Goal: Task Accomplishment & Management: Manage account settings

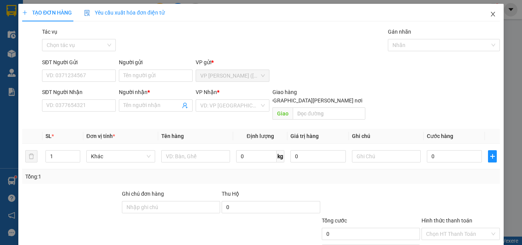
click at [490, 15] on icon "close" at bounding box center [493, 14] width 6 height 6
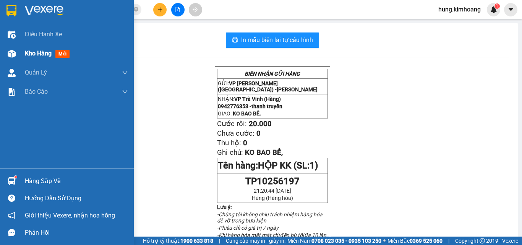
click at [23, 57] on div "Kho hàng mới" at bounding box center [67, 53] width 134 height 19
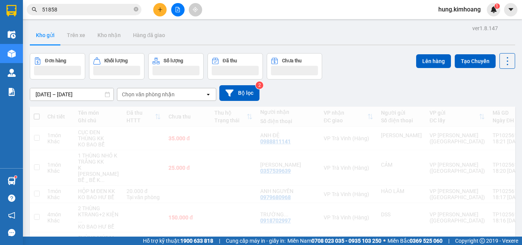
click at [177, 54] on button "Số lượng" at bounding box center [175, 66] width 55 height 26
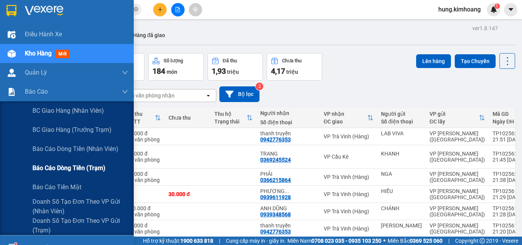
click at [84, 166] on span "Báo cáo dòng tiền (trạm)" at bounding box center [68, 168] width 73 height 10
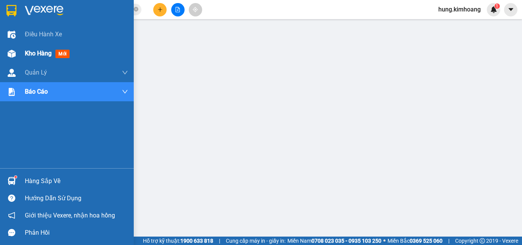
click at [31, 51] on span "Kho hàng" at bounding box center [38, 53] width 27 height 7
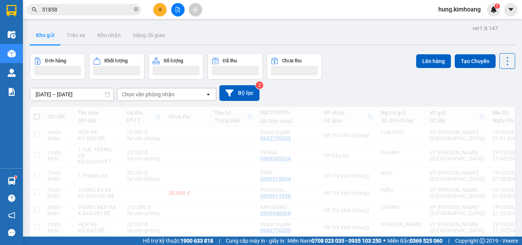
scroll to position [76, 0]
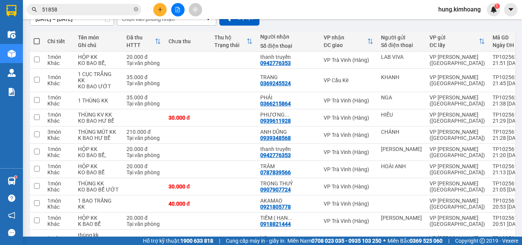
click at [36, 39] on span at bounding box center [37, 41] width 6 height 6
click at [37, 37] on input "checkbox" at bounding box center [37, 37] width 0 height 0
checkbox input "true"
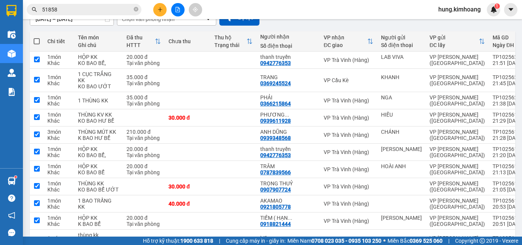
checkbox input "true"
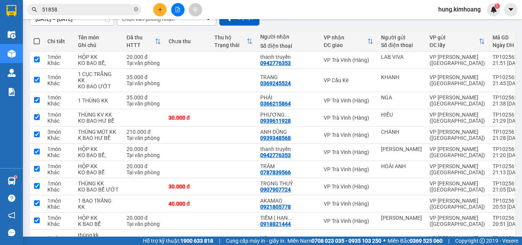
checkbox input "true"
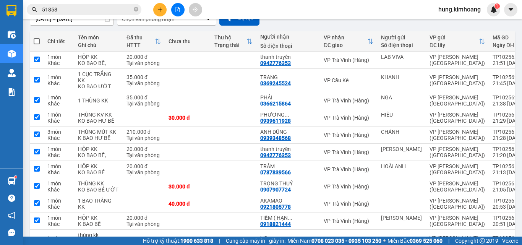
checkbox input "true"
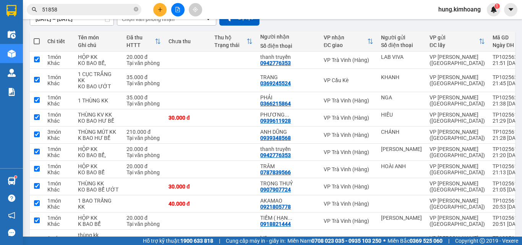
checkbox input "true"
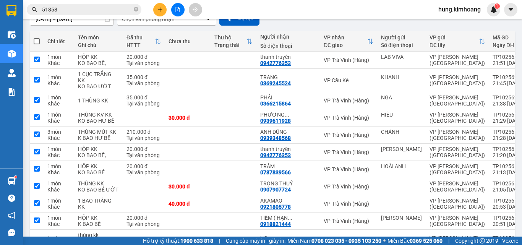
checkbox input "true"
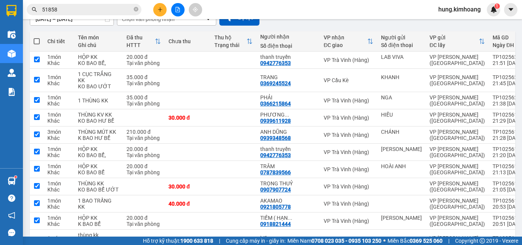
checkbox input "true"
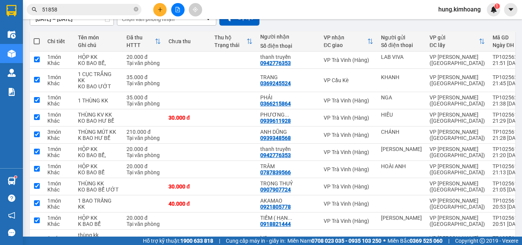
checkbox input "true"
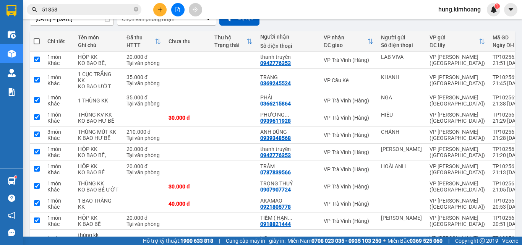
checkbox input "true"
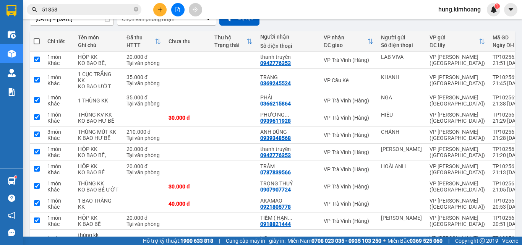
checkbox input "true"
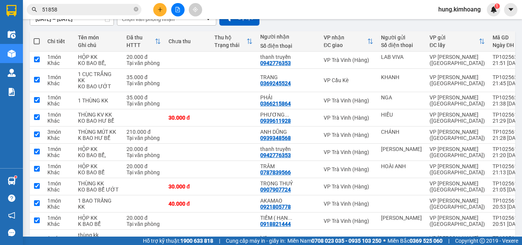
checkbox input "true"
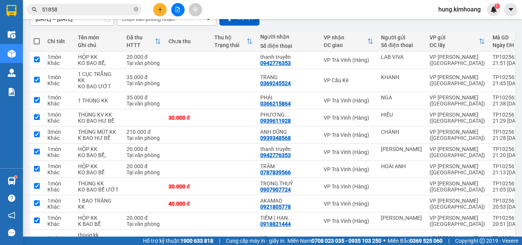
checkbox input "true"
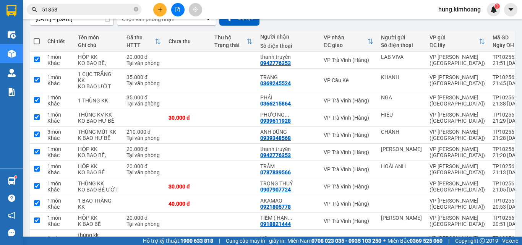
checkbox input "true"
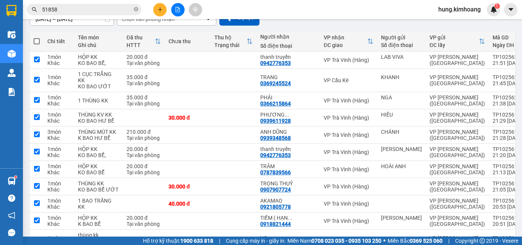
checkbox input "true"
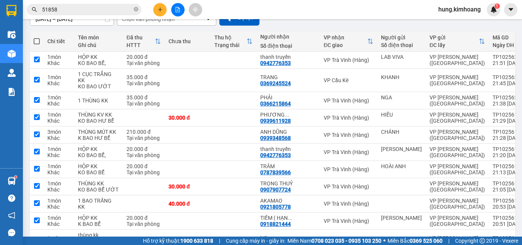
checkbox input "true"
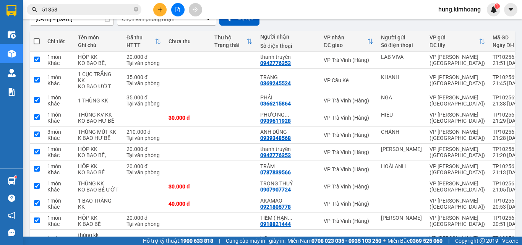
checkbox input "true"
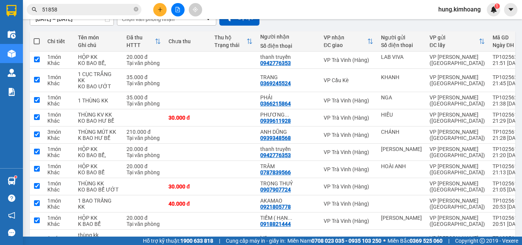
checkbox input "true"
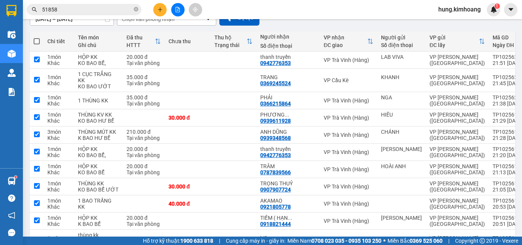
checkbox input "true"
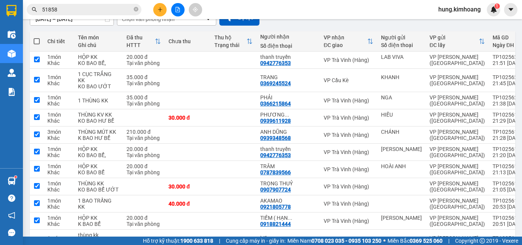
checkbox input "true"
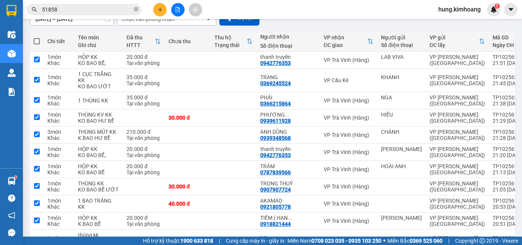
checkbox input "true"
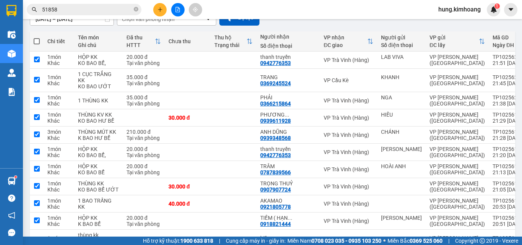
checkbox input "true"
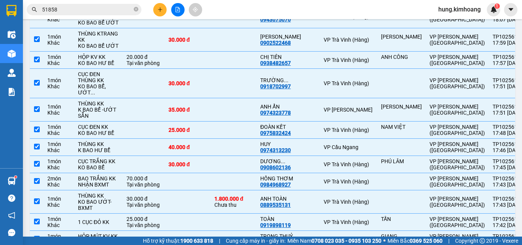
scroll to position [1835, 0]
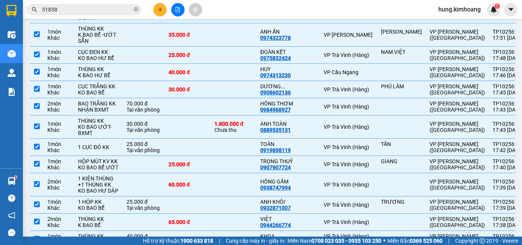
drag, startPoint x: 89, startPoint y: 96, endPoint x: 93, endPoint y: 122, distance: 25.5
checkbox input "false"
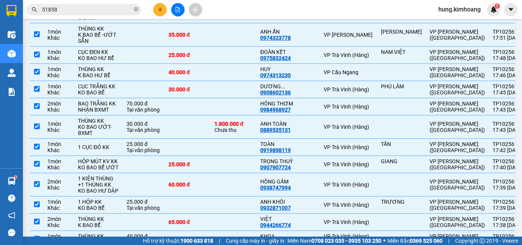
checkbox input "false"
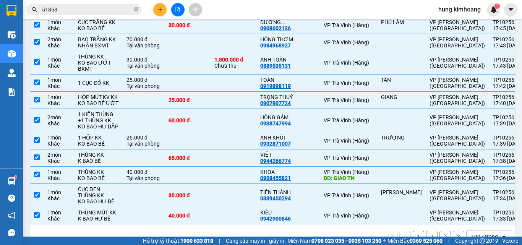
scroll to position [1912, 0]
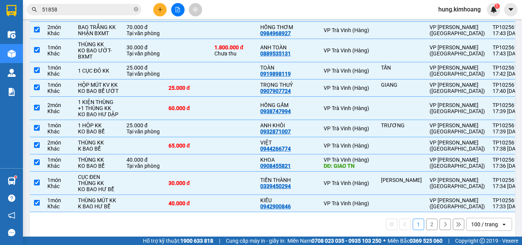
checkbox input "false"
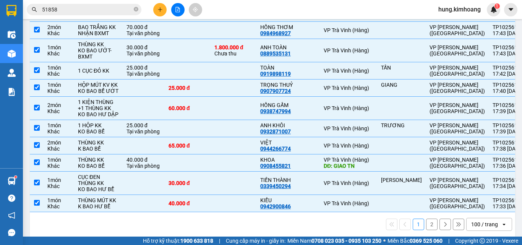
checkbox input "false"
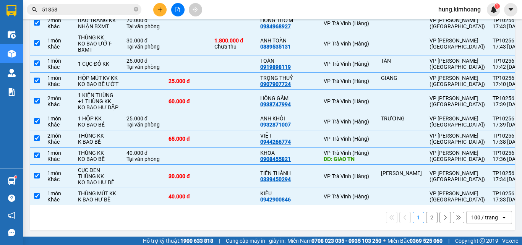
checkbox input "false"
drag, startPoint x: 118, startPoint y: 158, endPoint x: 114, endPoint y: 199, distance: 41.5
checkbox input "false"
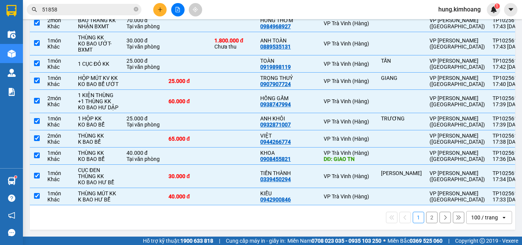
checkbox input "false"
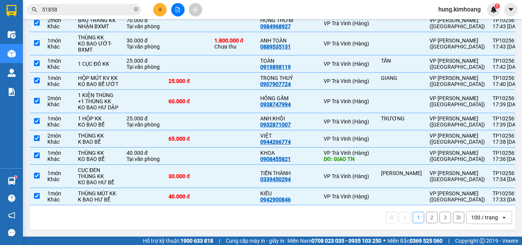
checkbox input "false"
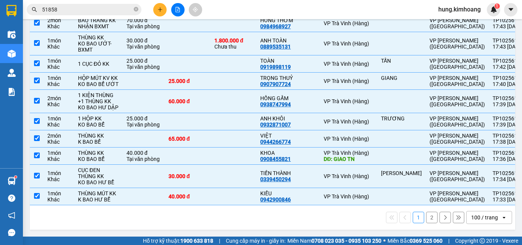
checkbox input "false"
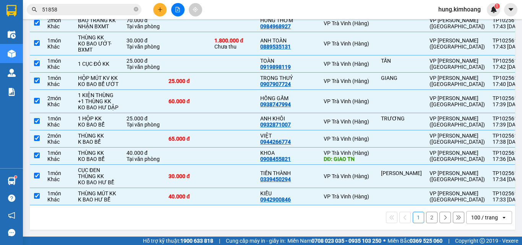
scroll to position [2332, 0]
checkbox input "false"
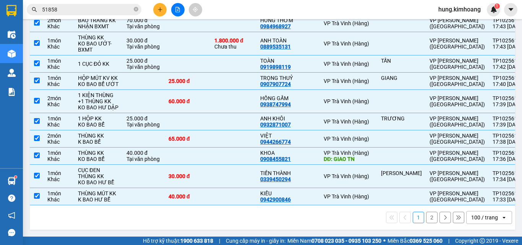
checkbox input "false"
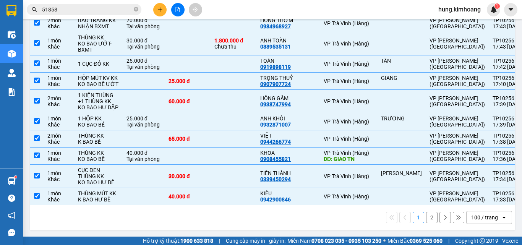
checkbox input "false"
click at [136, 15] on td at bounding box center [144, 6] width 42 height 17
checkbox input "false"
click at [127, 23] on div "70.000 đ" at bounding box center [144, 20] width 34 height 6
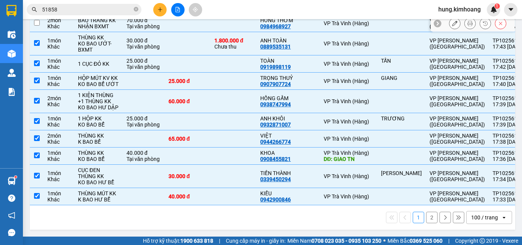
checkbox input "false"
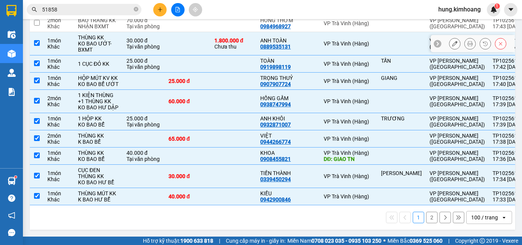
click at [123, 55] on td "30.000 đ Tại văn phòng" at bounding box center [144, 43] width 42 height 23
checkbox input "false"
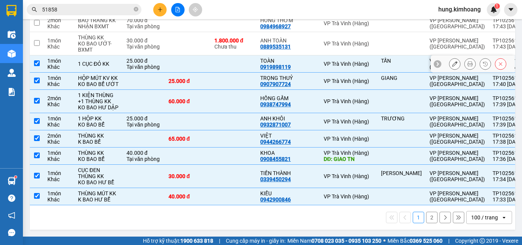
click at [108, 73] on td "1 CỤC ĐỎ KK" at bounding box center [98, 63] width 49 height 17
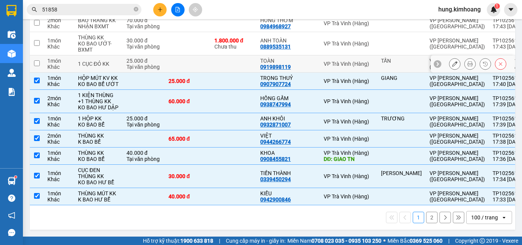
checkbox input "false"
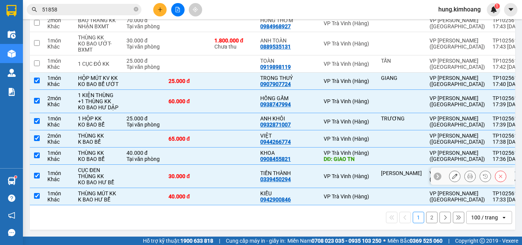
scroll to position [2600, 0]
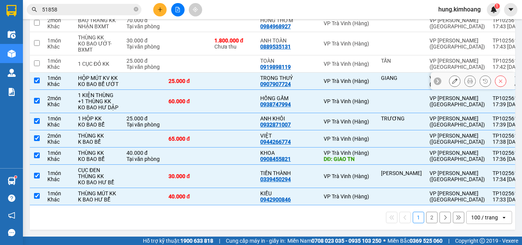
click at [123, 73] on td at bounding box center [144, 81] width 42 height 17
checkbox input "false"
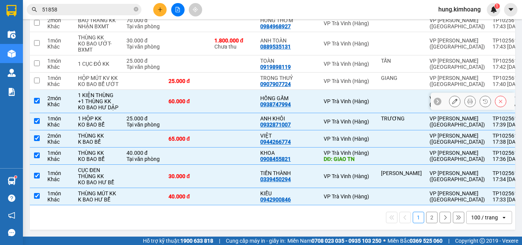
click at [123, 90] on td at bounding box center [144, 101] width 42 height 23
checkbox input "false"
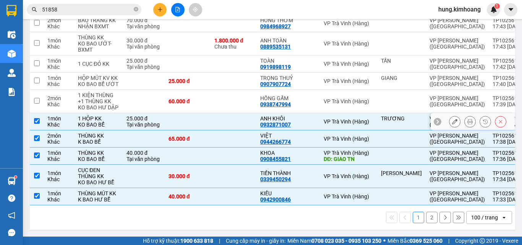
click at [127, 122] on div "Tại văn phòng" at bounding box center [144, 125] width 34 height 6
checkbox input "false"
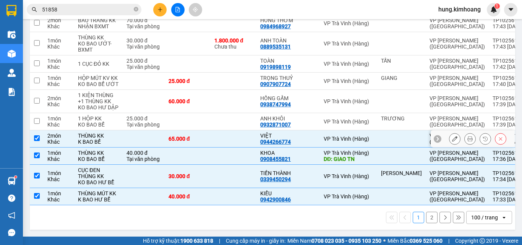
click at [123, 130] on td at bounding box center [144, 138] width 42 height 17
checkbox input "false"
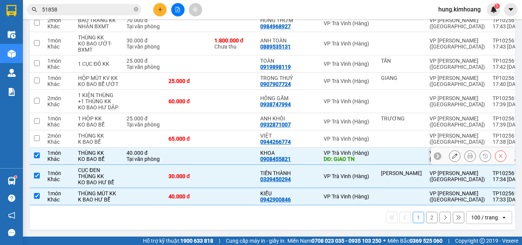
click at [127, 150] on div "40.000 đ" at bounding box center [144, 153] width 34 height 6
checkbox input "false"
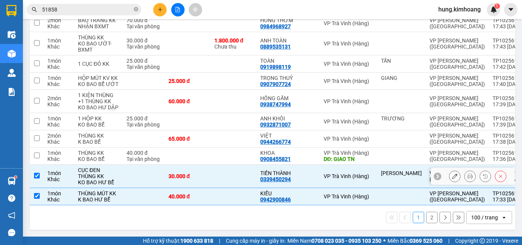
click at [123, 165] on td at bounding box center [144, 176] width 42 height 23
checkbox input "false"
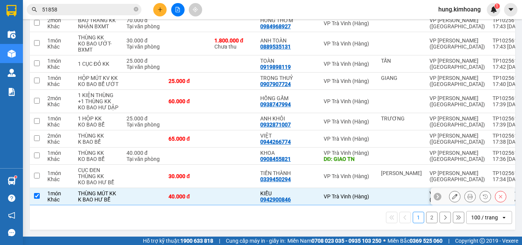
click at [107, 204] on td "THÙNG MÚT KK K [PERSON_NAME] BỂ" at bounding box center [98, 196] width 49 height 17
checkbox input "false"
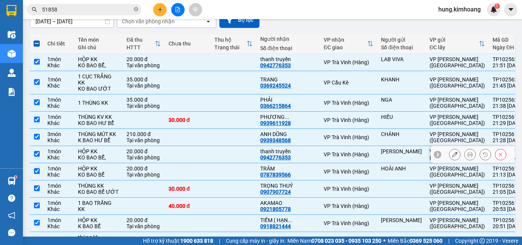
scroll to position [0, 0]
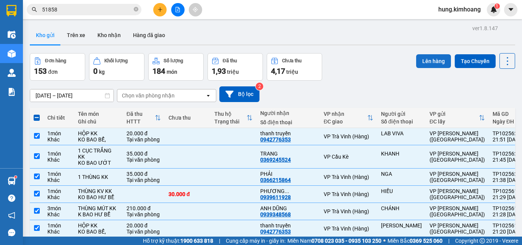
click at [432, 63] on button "Lên hàng" at bounding box center [433, 61] width 35 height 14
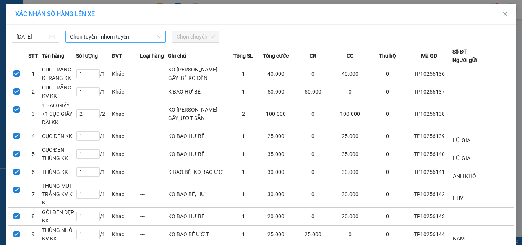
click at [105, 38] on span "Chọn tuyến - nhóm tuyến" at bounding box center [115, 36] width 91 height 11
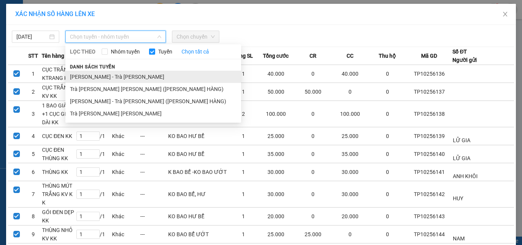
click at [96, 75] on li "[PERSON_NAME] - Trà [PERSON_NAME]" at bounding box center [153, 77] width 176 height 12
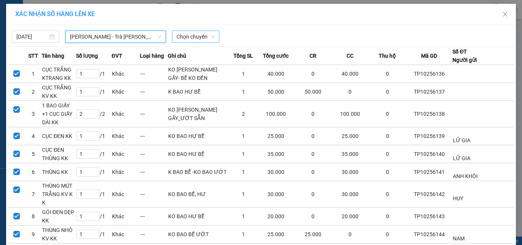
click at [177, 35] on span "Chọn chuyến" at bounding box center [196, 36] width 38 height 11
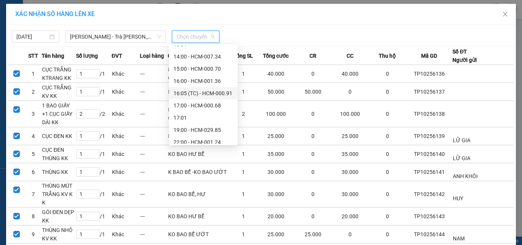
scroll to position [171, 0]
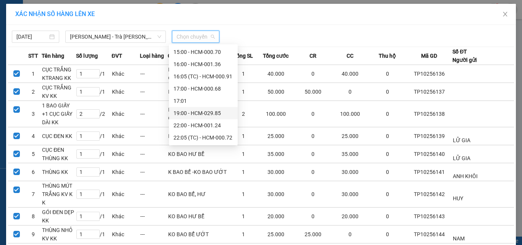
click at [214, 112] on div "19:00 - HCM-029.85" at bounding box center [204, 113] width 60 height 8
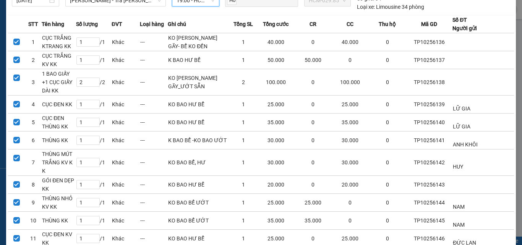
scroll to position [0, 0]
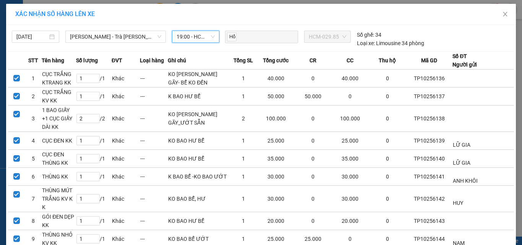
click at [209, 33] on span "19:00 - HCM-029.85" at bounding box center [196, 36] width 38 height 11
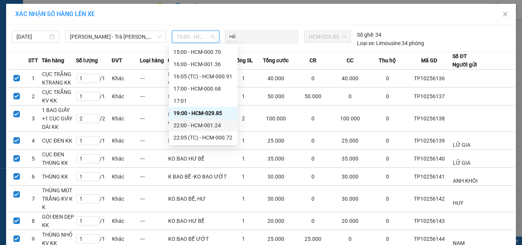
click at [192, 122] on div "22:00 - HCM-001.24" at bounding box center [204, 125] width 60 height 8
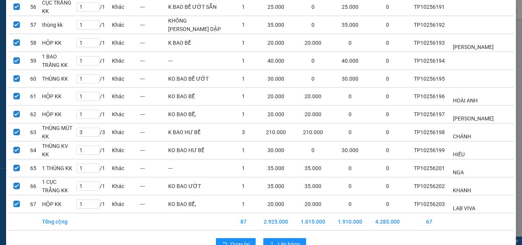
scroll to position [1126, 0]
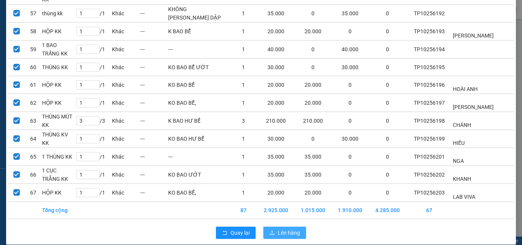
click at [266, 227] on button "Lên hàng" at bounding box center [284, 233] width 43 height 12
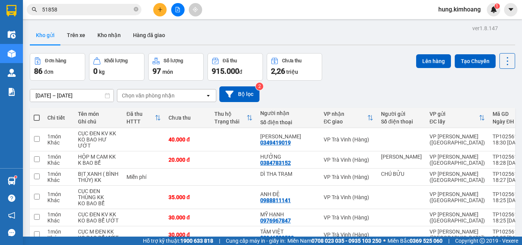
drag, startPoint x: 35, startPoint y: 118, endPoint x: 29, endPoint y: 118, distance: 5.7
click at [35, 118] on span at bounding box center [37, 118] width 6 height 6
click at [37, 114] on input "checkbox" at bounding box center [37, 114] width 0 height 0
checkbox input "true"
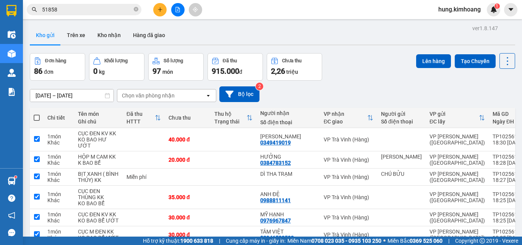
checkbox input "true"
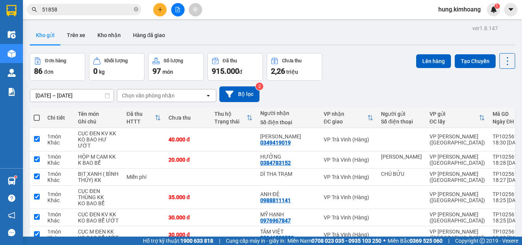
checkbox input "true"
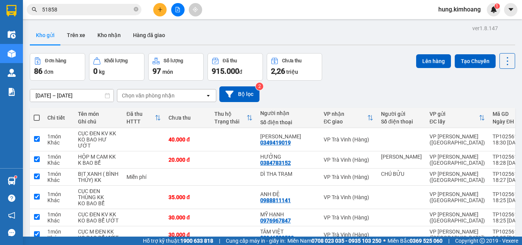
checkbox input "true"
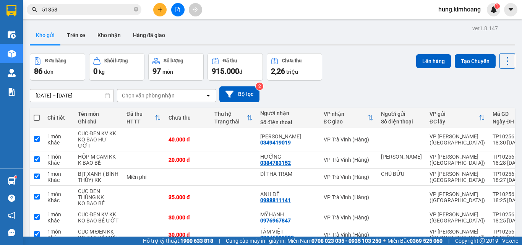
checkbox input "true"
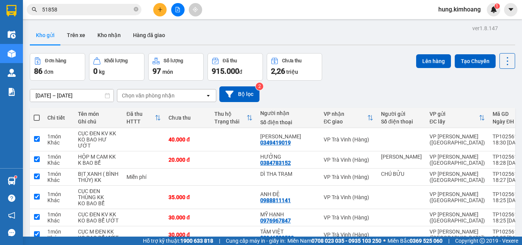
checkbox input "true"
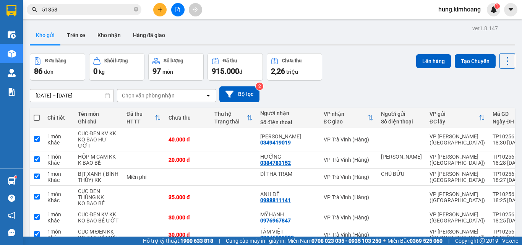
checkbox input "true"
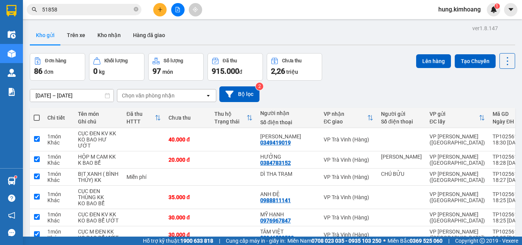
checkbox input "true"
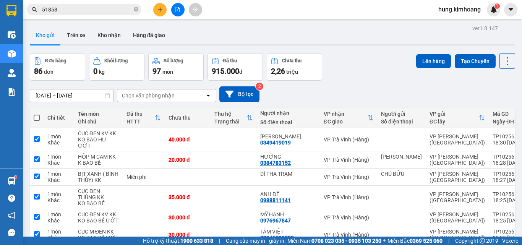
checkbox input "true"
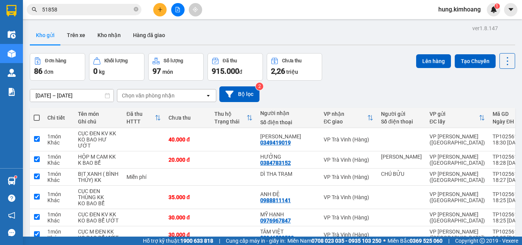
checkbox input "true"
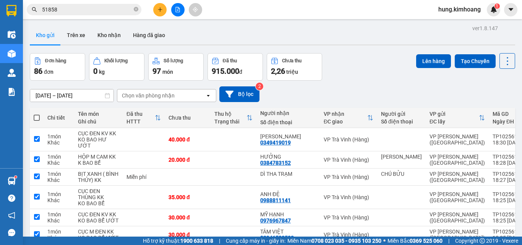
checkbox input "true"
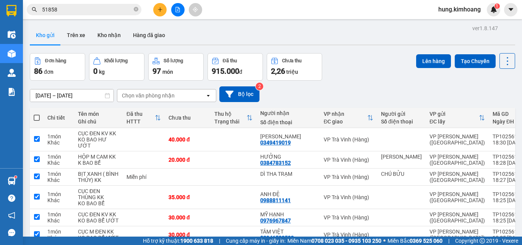
checkbox input "true"
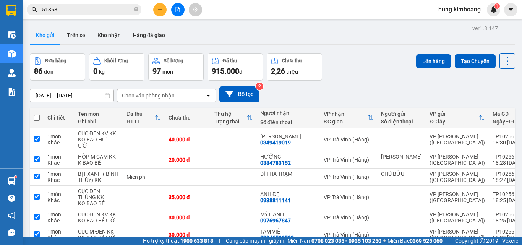
checkbox input "true"
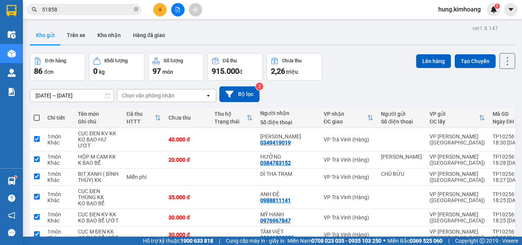
checkbox input "true"
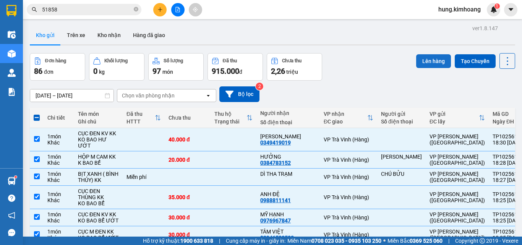
click at [433, 61] on button "Lên hàng" at bounding box center [433, 61] width 35 height 14
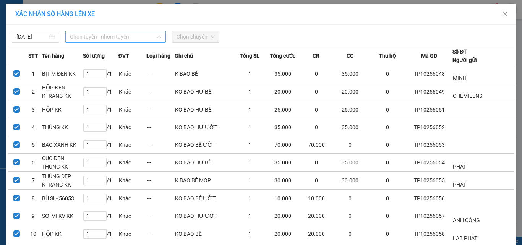
click at [129, 37] on span "Chọn tuyến - nhóm tuyến" at bounding box center [115, 36] width 91 height 11
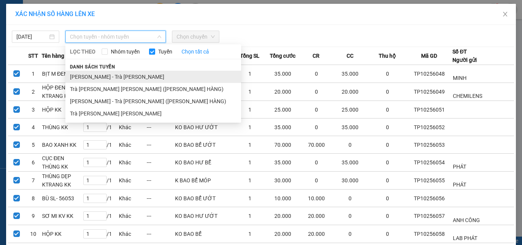
click at [112, 74] on li "[PERSON_NAME] - Trà [PERSON_NAME]" at bounding box center [153, 77] width 176 height 12
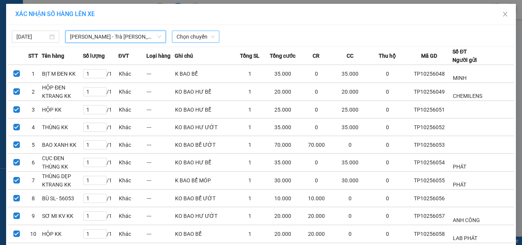
click at [190, 37] on span "Chọn chuyến" at bounding box center [196, 36] width 38 height 11
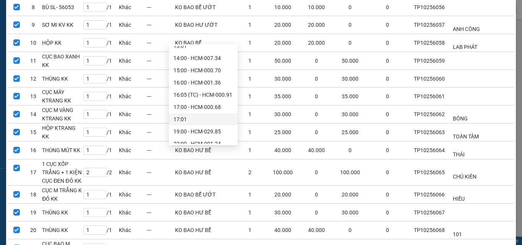
scroll to position [171, 0]
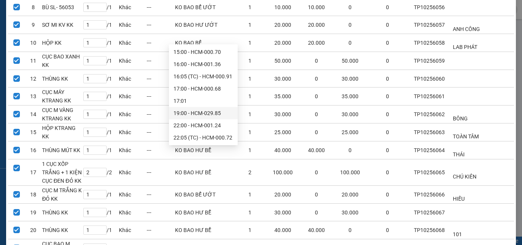
click at [198, 115] on div "19:00 - HCM-029.85" at bounding box center [204, 113] width 60 height 8
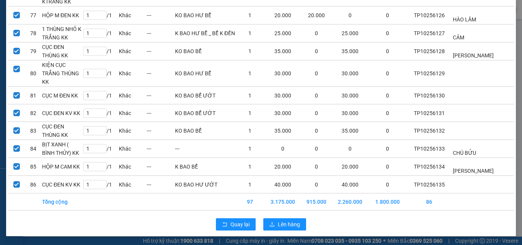
scroll to position [1487, 0]
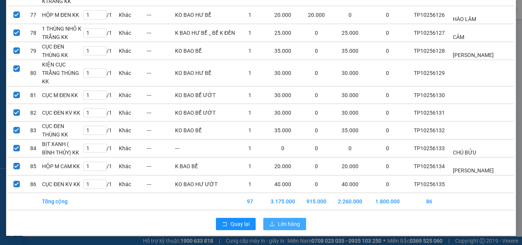
click at [287, 223] on span "Lên hàng" at bounding box center [289, 224] width 22 height 8
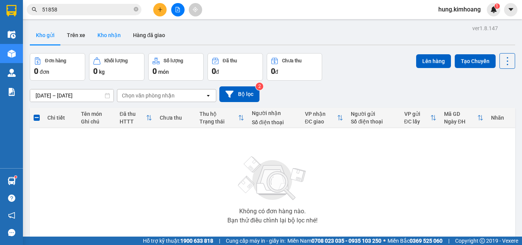
click at [102, 36] on button "Kho nhận" at bounding box center [109, 35] width 36 height 18
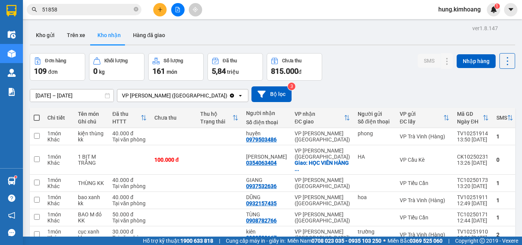
click at [77, 98] on input "[DATE] – [DATE]" at bounding box center [71, 95] width 83 height 12
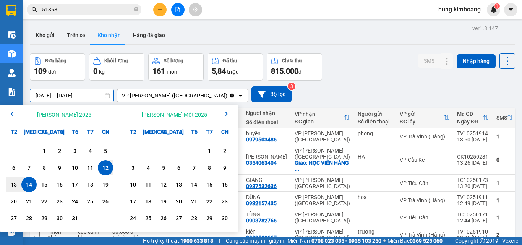
click at [110, 168] on div "12" at bounding box center [105, 167] width 11 height 9
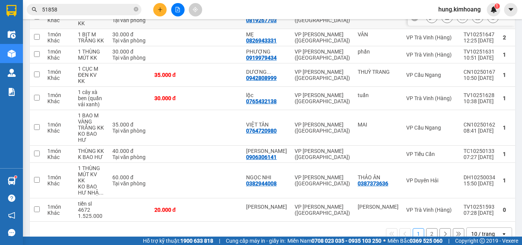
scroll to position [153, 0]
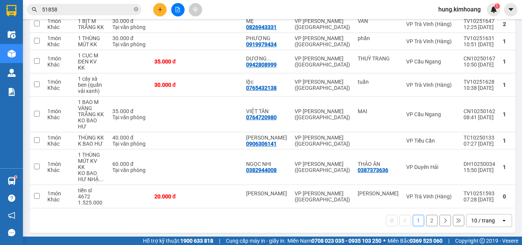
click at [482, 217] on div "10 / trang" at bounding box center [483, 221] width 24 height 8
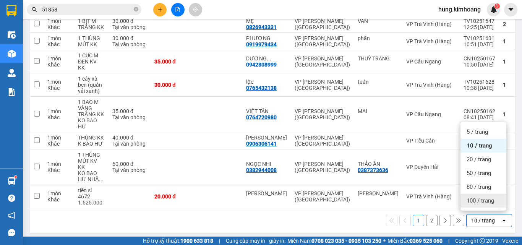
click at [471, 199] on span "100 / trang" at bounding box center [481, 201] width 28 height 8
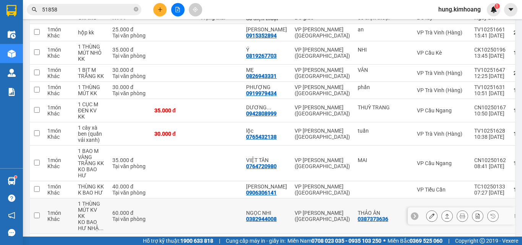
scroll to position [34, 0]
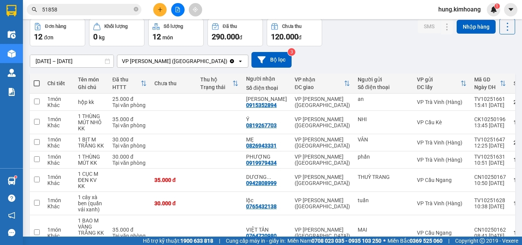
click at [57, 59] on input "[DATE] – [DATE]" at bounding box center [71, 61] width 83 height 12
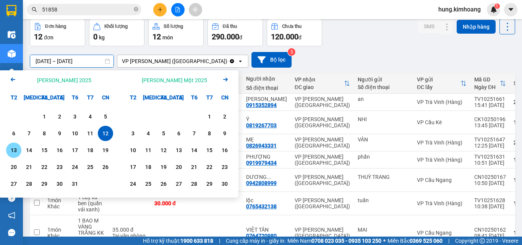
click at [19, 152] on div "13" at bounding box center [13, 150] width 15 height 15
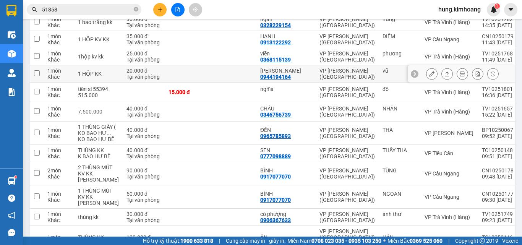
scroll to position [0, 0]
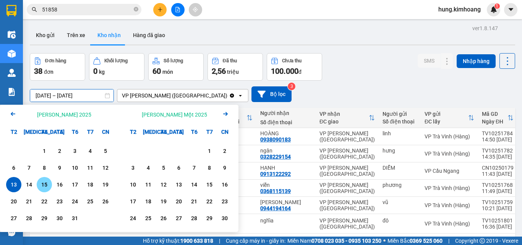
click at [32, 185] on div "14" at bounding box center [29, 184] width 11 height 9
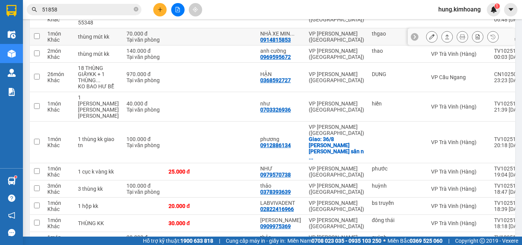
scroll to position [977, 0]
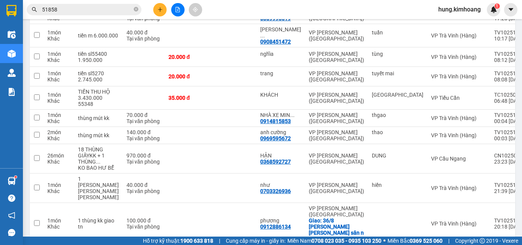
click at [453, 11] on span "hung.kimhoang" at bounding box center [459, 10] width 55 height 10
click at [457, 24] on span "Đăng xuất" at bounding box center [463, 23] width 39 height 8
